Goal: Book appointment/travel/reservation

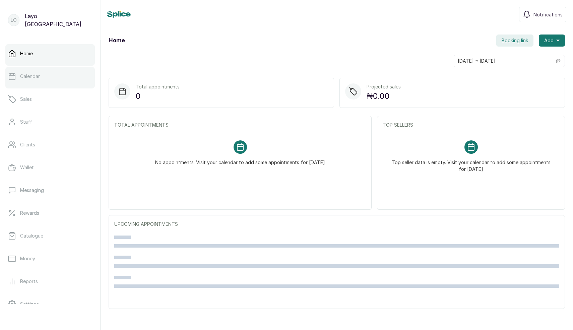
click at [53, 75] on link "Calendar" at bounding box center [49, 76] width 89 height 19
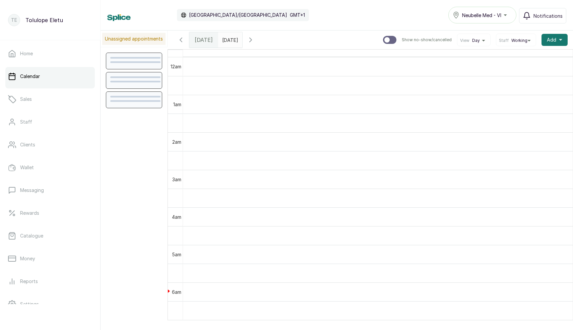
scroll to position [226, 0]
type input "dd/MM/yyyy"
click at [229, 42] on input "dd/MM/yyyy" at bounding box center [224, 38] width 11 height 11
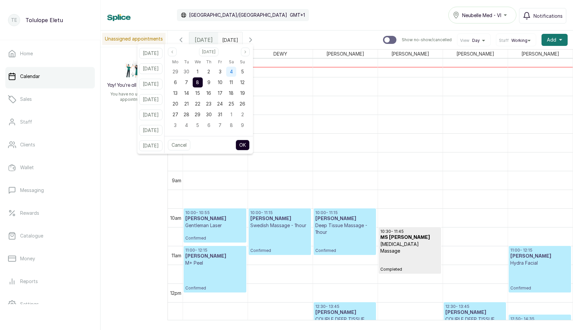
click at [236, 70] on div "4" at bounding box center [231, 72] width 10 height 10
click at [248, 140] on button "OK" at bounding box center [243, 145] width 14 height 11
type input "[DATE]"
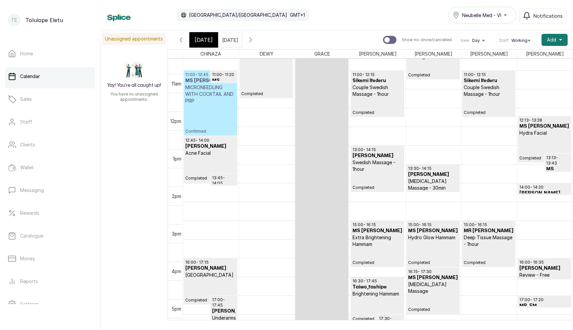
scroll to position [401, 0]
